Goal: Check status

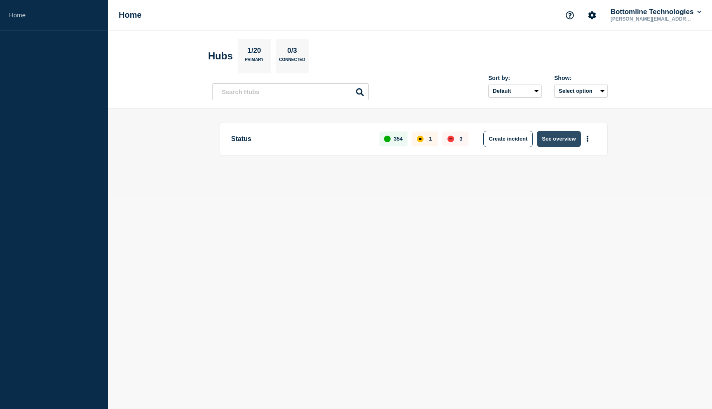
click at [557, 138] on button "See overview" at bounding box center [559, 139] width 44 height 16
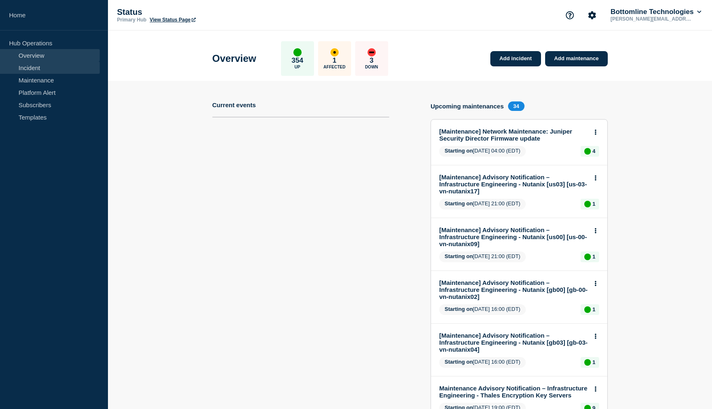
click at [42, 72] on link "Incident" at bounding box center [50, 67] width 100 height 12
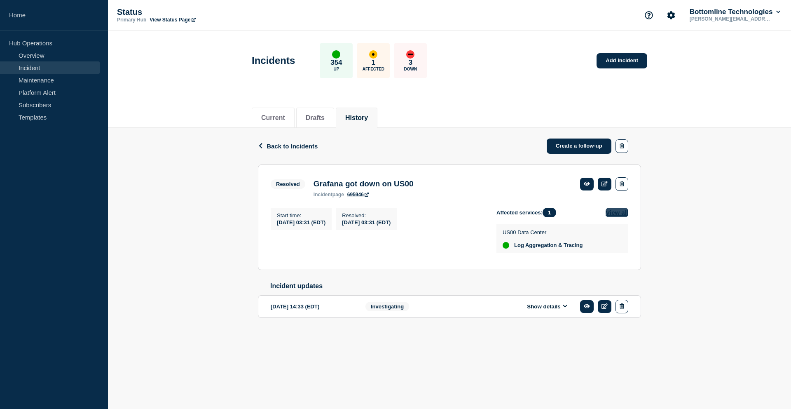
click at [614, 217] on button "View all" at bounding box center [617, 212] width 23 height 9
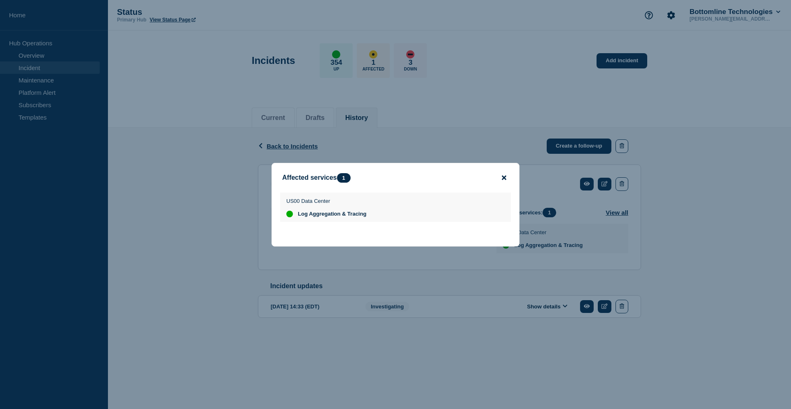
click at [504, 177] on icon "close button" at bounding box center [504, 177] width 5 height 5
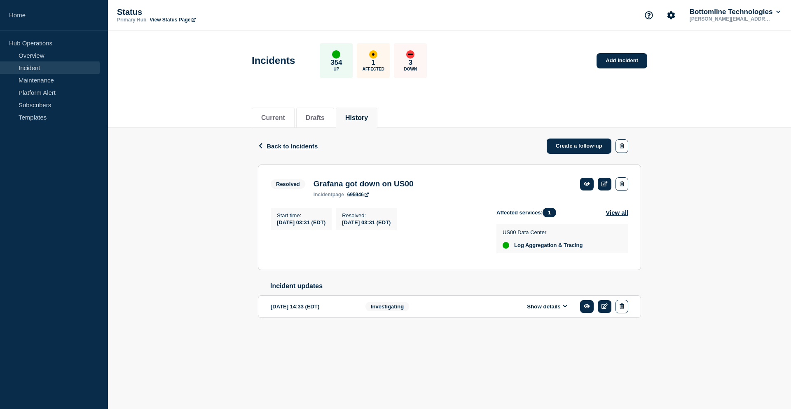
click at [354, 197] on link "695946" at bounding box center [357, 195] width 21 height 6
